Goal: Task Accomplishment & Management: Manage account settings

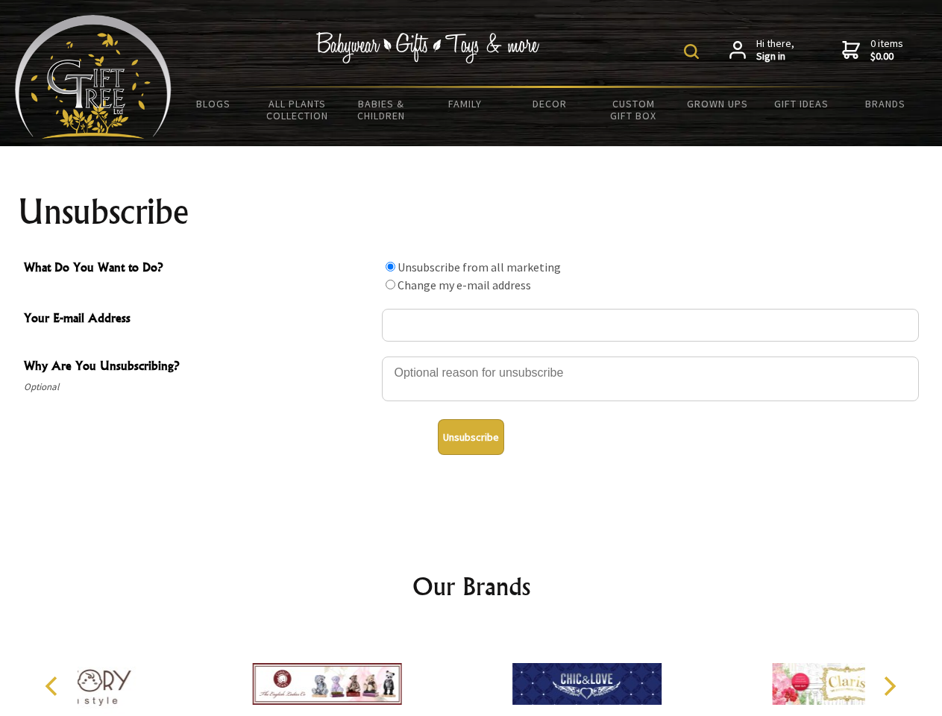
click at [694, 51] on img at bounding box center [691, 51] width 15 height 15
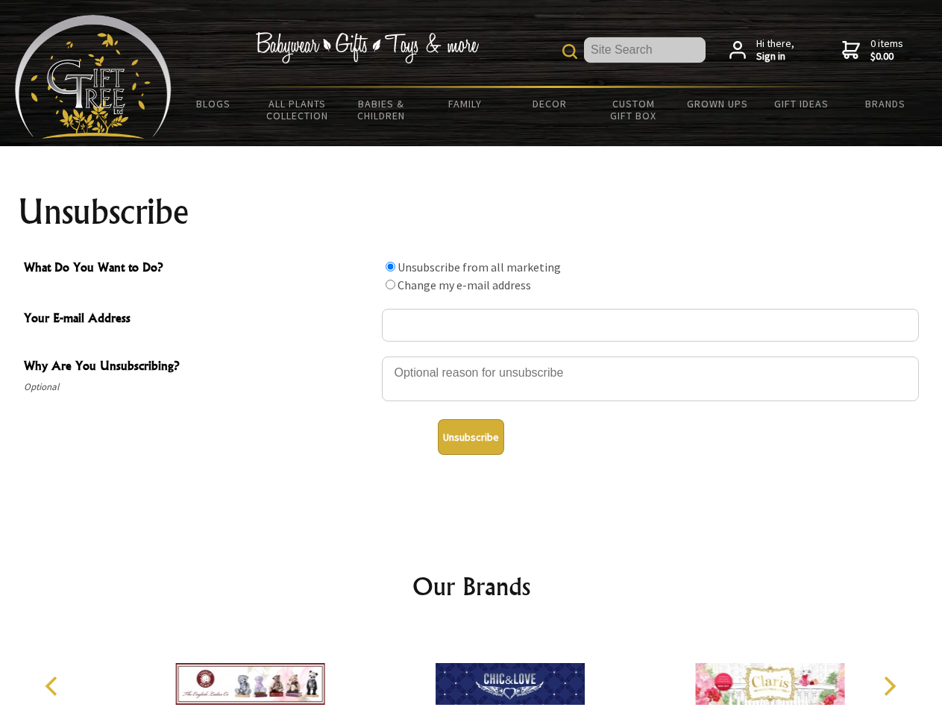
click at [471, 356] on div at bounding box center [650, 381] width 537 height 52
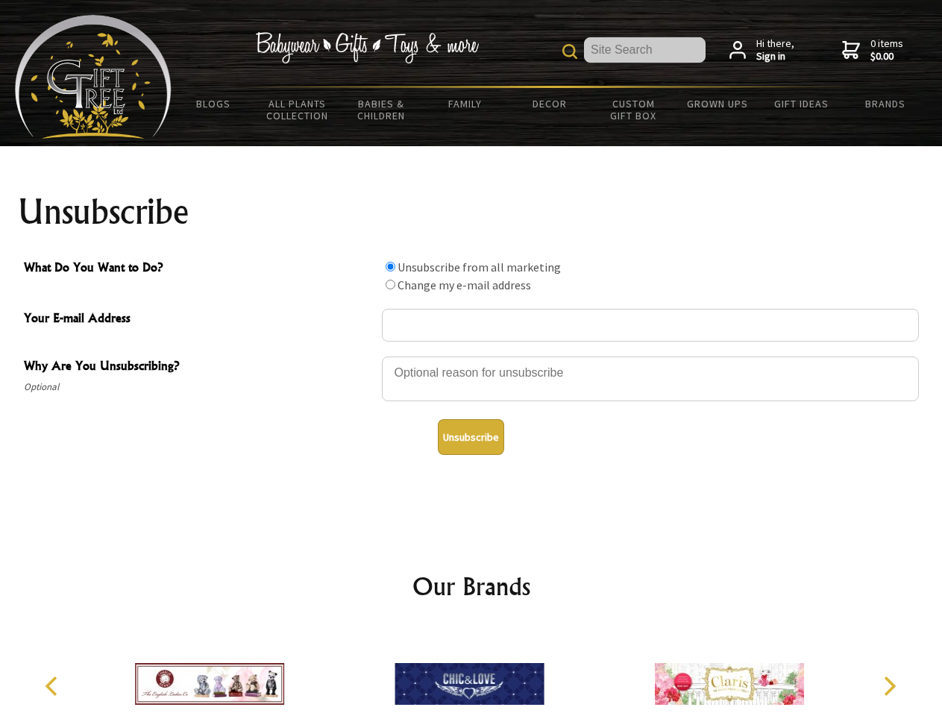
click at [390, 266] on input "What Do You Want to Do?" at bounding box center [391, 267] width 10 height 10
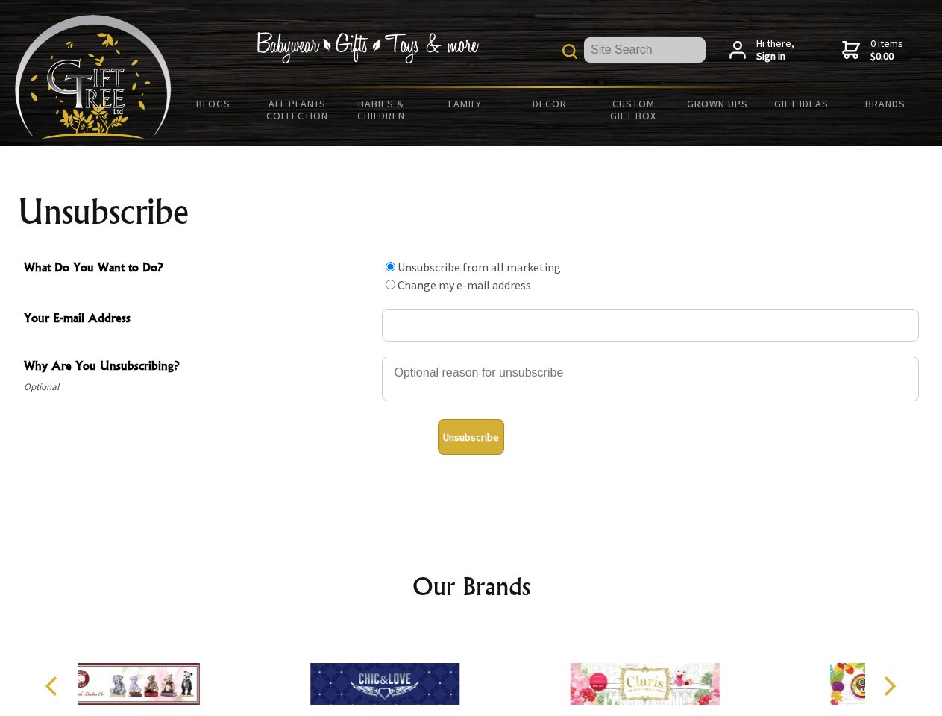
click at [390, 284] on input "What Do You Want to Do?" at bounding box center [391, 285] width 10 height 10
radio input "true"
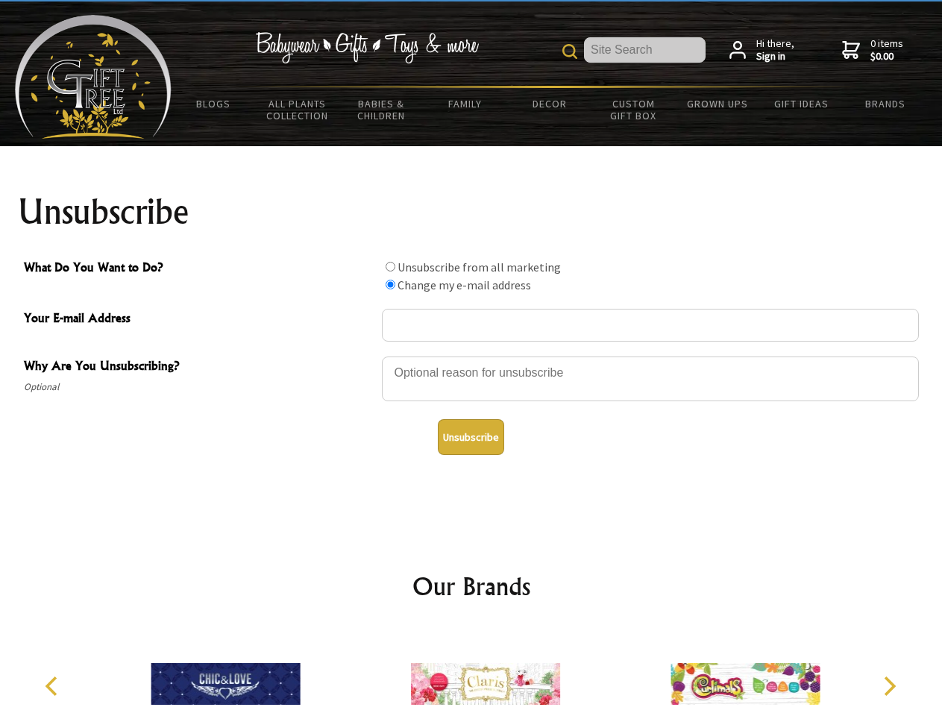
click at [471, 437] on button "Unsubscribe" at bounding box center [471, 437] width 66 height 36
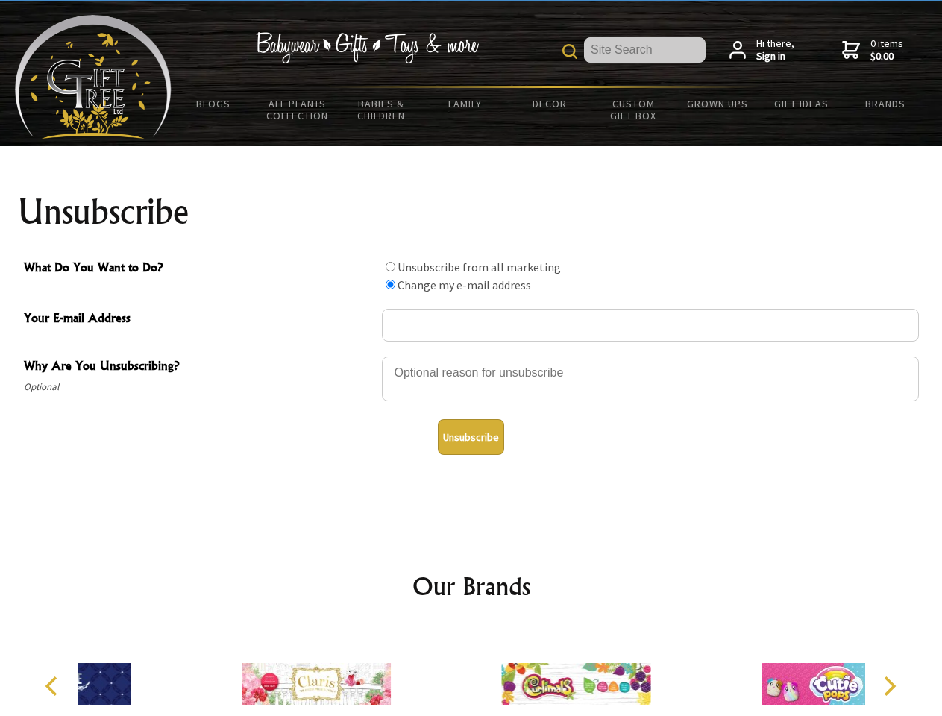
click at [471, 672] on div at bounding box center [576, 686] width 260 height 116
click at [54, 686] on icon "Previous" at bounding box center [52, 686] width 19 height 19
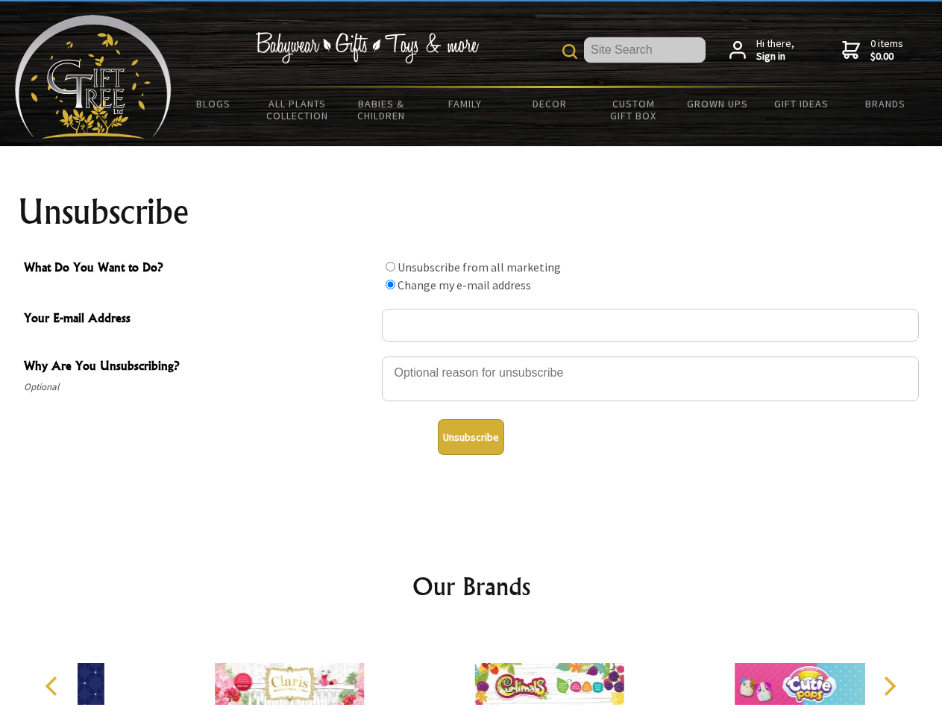
click at [889, 686] on icon "Next" at bounding box center [888, 686] width 19 height 19
